Goal: Check status

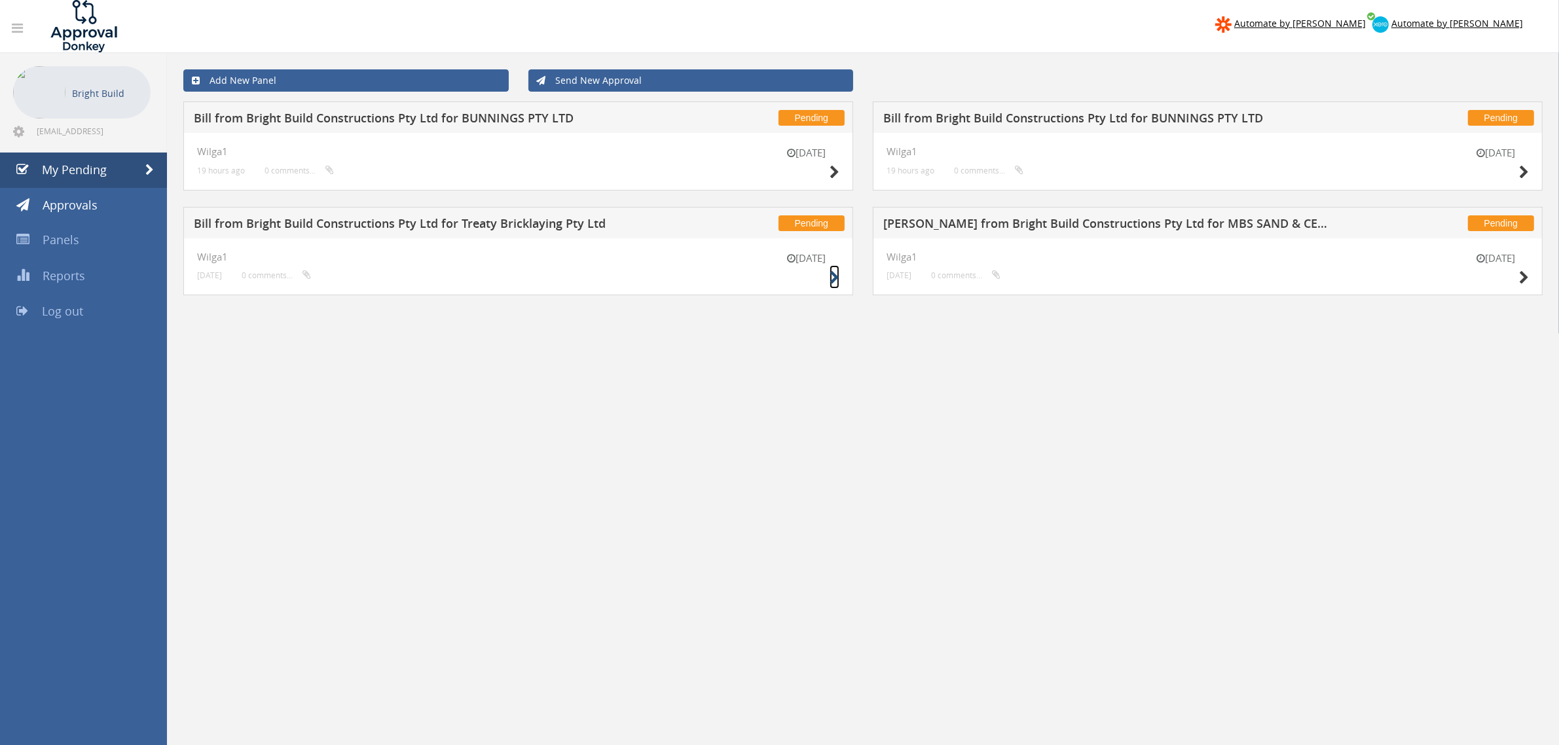
click at [832, 282] on icon at bounding box center [835, 278] width 10 height 14
click at [1524, 172] on icon at bounding box center [1524, 173] width 10 height 14
click at [835, 174] on icon at bounding box center [835, 173] width 10 height 14
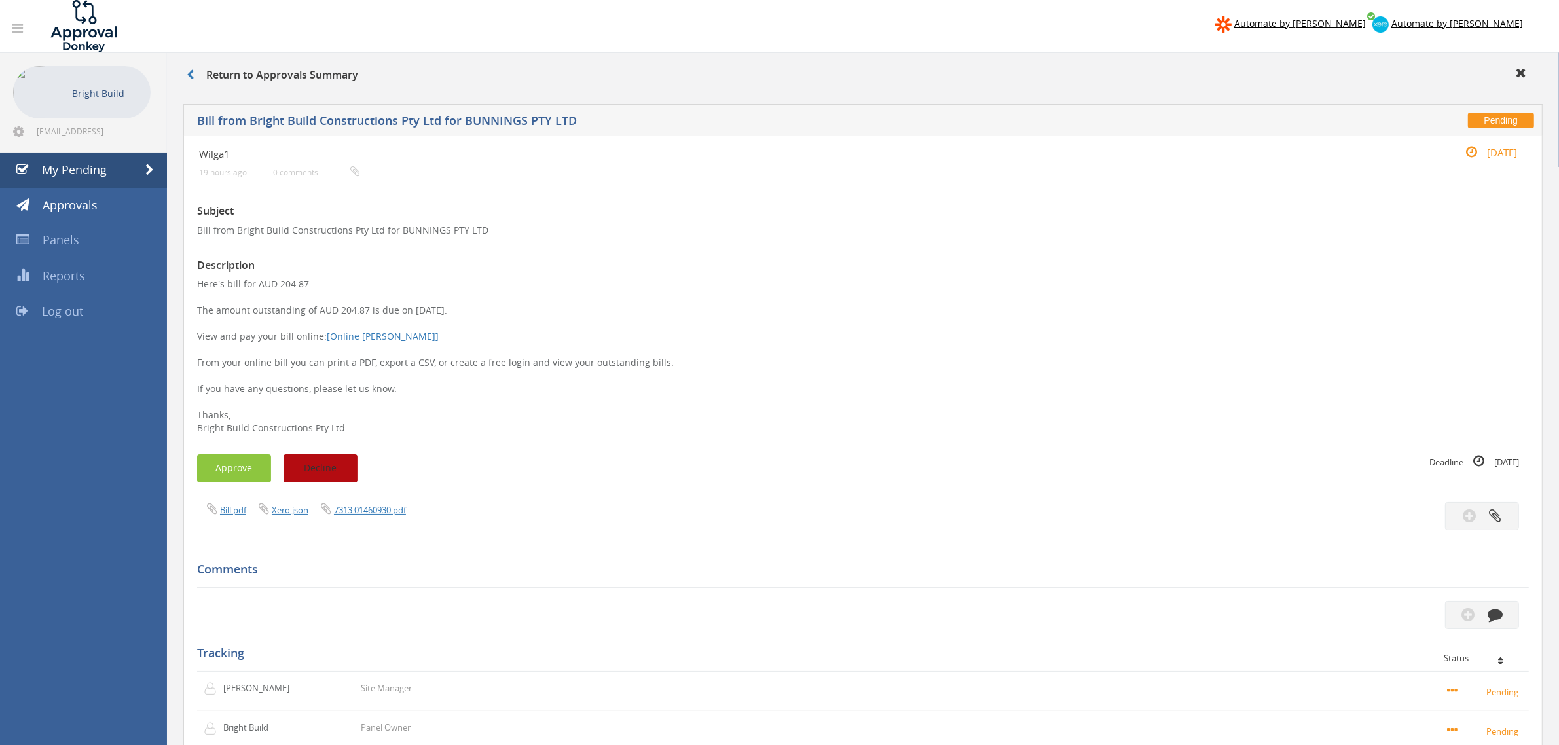
click at [333, 465] on button "Decline" at bounding box center [320, 468] width 74 height 28
